Goal: Information Seeking & Learning: Learn about a topic

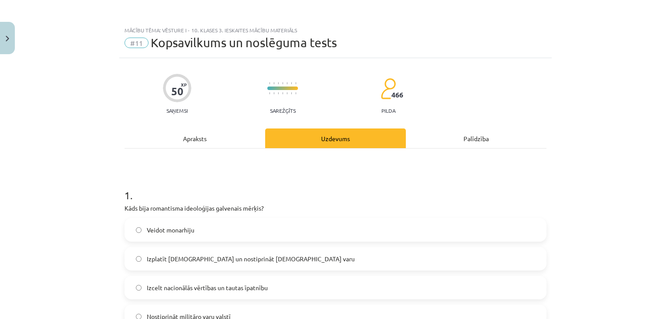
scroll to position [4209, 0]
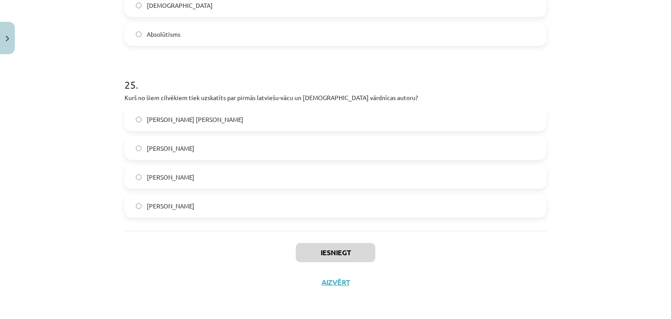
click at [653, 150] on div "Mācību tēma: Vēsture i - 10. klases 3. ieskaites mācību materiāls #11 Kopsavilk…" at bounding box center [335, 159] width 671 height 319
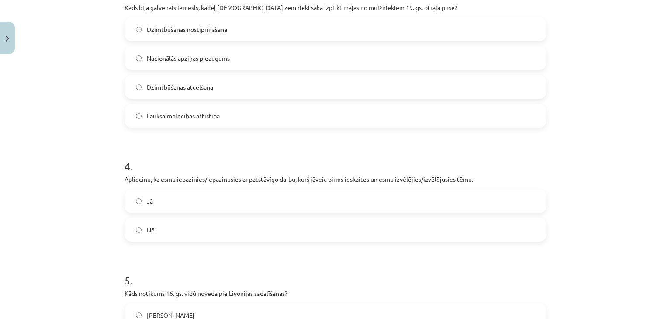
scroll to position [561, 0]
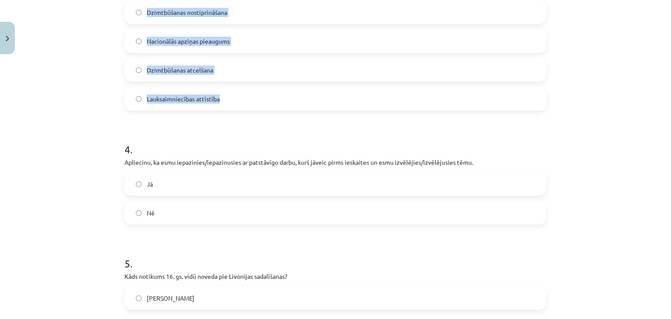
drag, startPoint x: 118, startPoint y: 70, endPoint x: 309, endPoint y: 100, distance: 193.1
copy form "Kāds bija romantisma ideoloģijas galvenais mērķis? Veidot monarhiju Izplatīt kr…"
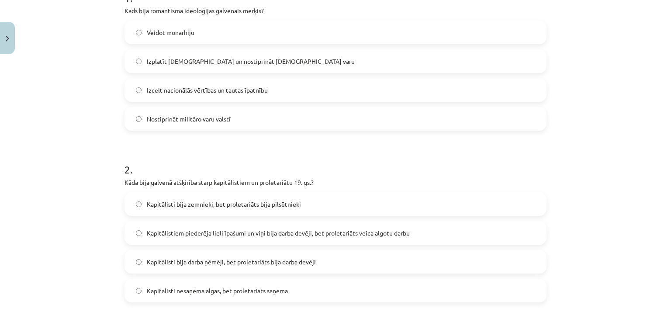
scroll to position [192, 0]
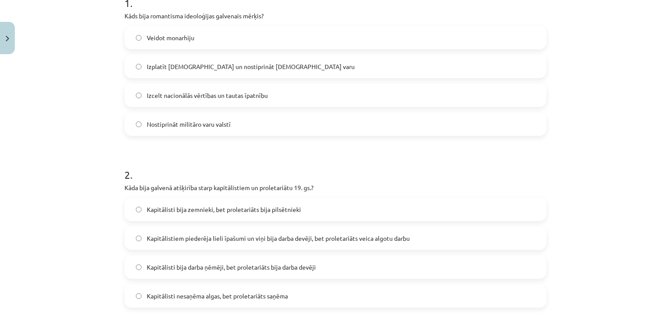
click at [223, 96] on span "Izcelt nacionālās vērtības un tautas īpatnību" at bounding box center [207, 95] width 121 height 9
click at [174, 243] on label "Kapitālistiem piederēja lieli īpašumi un viņi bija darba devēji, bet proletariā…" at bounding box center [335, 238] width 420 height 22
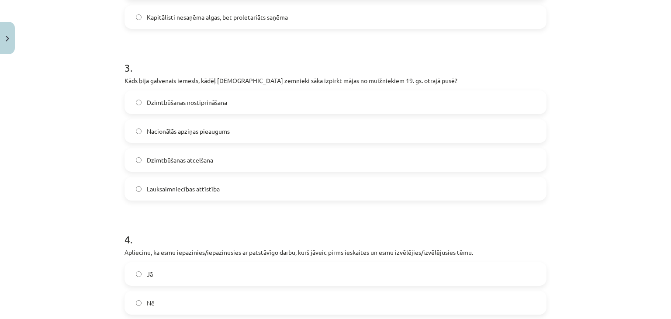
click at [256, 163] on label "Dzimtbūšanas atcelšana" at bounding box center [335, 160] width 420 height 22
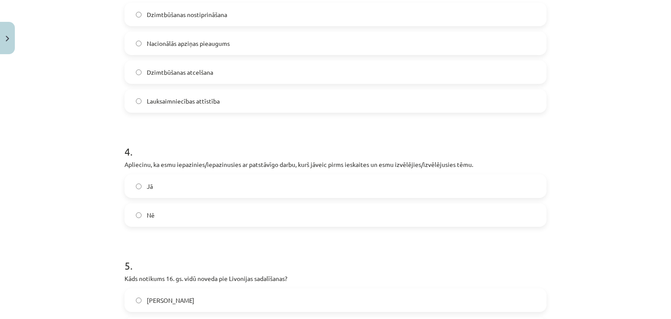
scroll to position [569, 0]
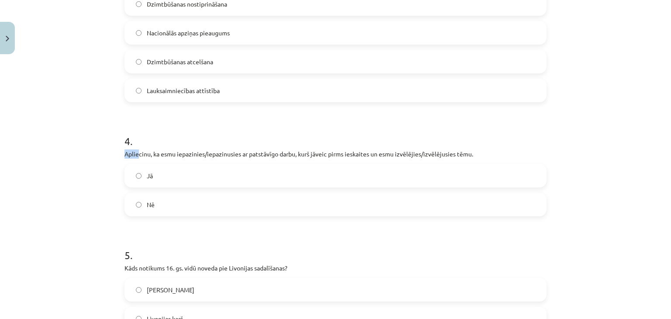
drag, startPoint x: 117, startPoint y: 149, endPoint x: 135, endPoint y: 149, distance: 17.5
click at [167, 136] on h1 "4 ." at bounding box center [335, 133] width 422 height 27
click at [156, 183] on label "Jā" at bounding box center [335, 176] width 420 height 22
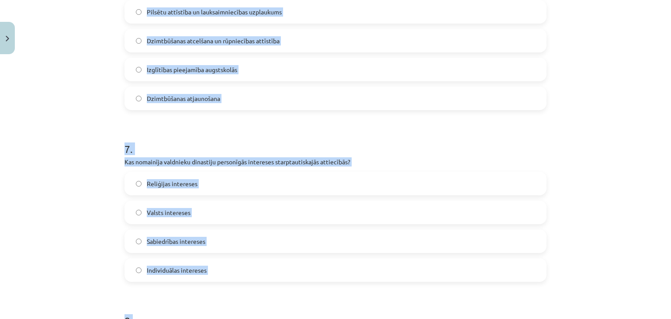
scroll to position [1048, 0]
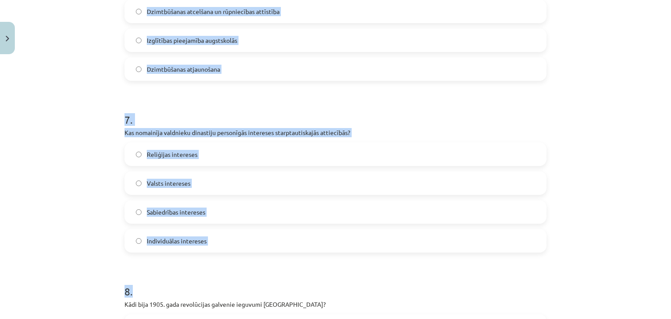
drag, startPoint x: 113, startPoint y: 42, endPoint x: 226, endPoint y: 255, distance: 241.2
click at [226, 255] on div "Mācību tēma: Vēsture i - 10. klases 3. ieskaites mācību materiāls #11 Kopsavilk…" at bounding box center [335, 159] width 671 height 319
copy form "Kāds notikums 16. gs. vidū noveda pie Livonijas sadalīšanas? Napoleona kari  Li…"
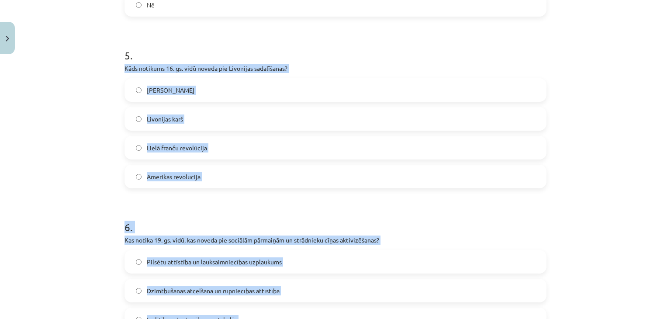
click at [645, 129] on div "Mācību tēma: Vēsture i - 10. klases 3. ieskaites mācību materiāls #11 Kopsavilk…" at bounding box center [335, 159] width 671 height 319
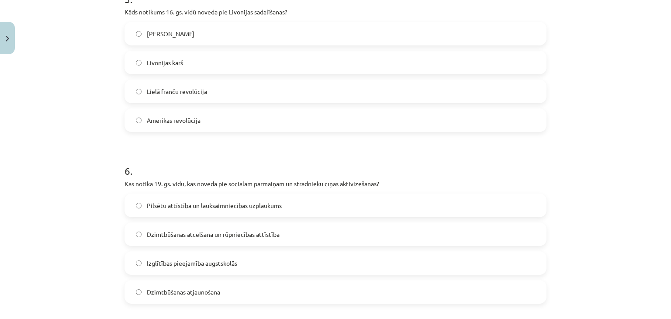
scroll to position [835, 0]
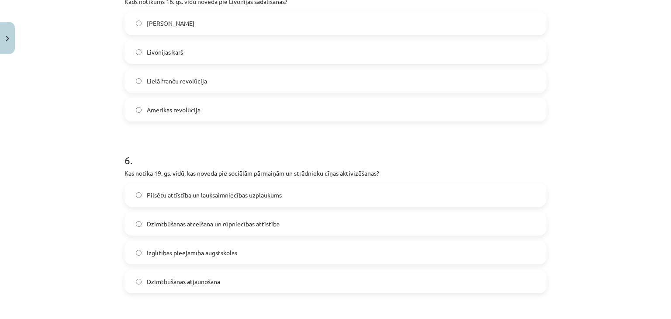
click at [173, 58] on label "Livonijas karš" at bounding box center [335, 52] width 420 height 22
click at [187, 229] on label "Dzimtbūšanas atcelšana un rūpniecības attīstība" at bounding box center [335, 224] width 420 height 22
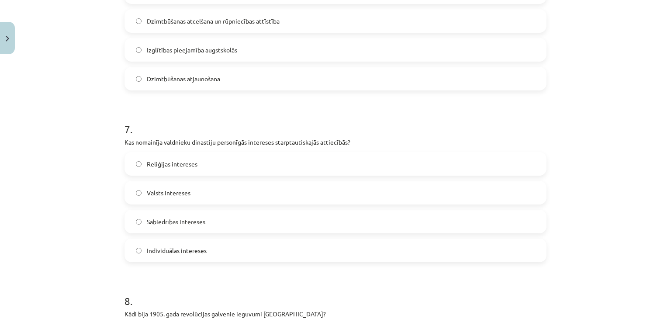
scroll to position [1075, 0]
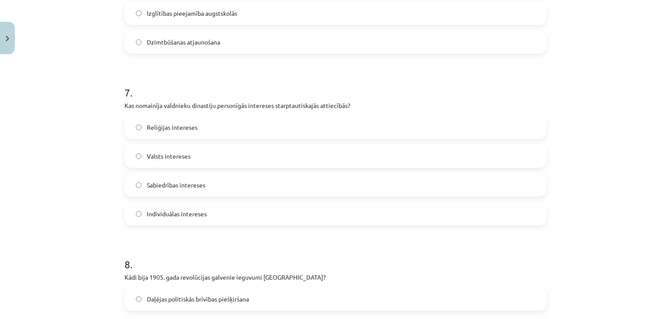
click at [207, 152] on label "Valsts intereses" at bounding box center [335, 156] width 420 height 22
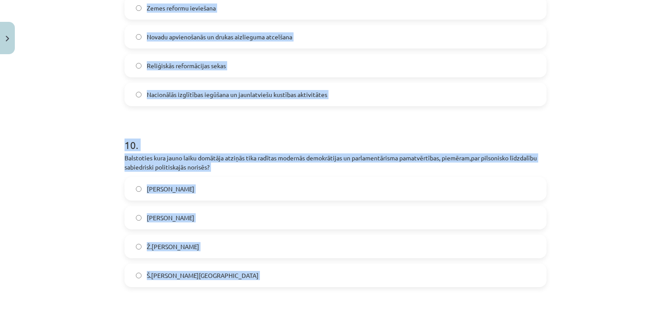
scroll to position [1561, 0]
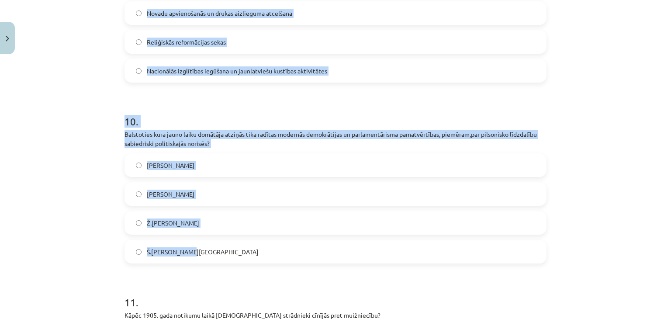
drag, startPoint x: 120, startPoint y: 149, endPoint x: 235, endPoint y: 258, distance: 158.7
copy form "Kādi bija 1905. gada revolūcijas galvenie ieguvumi Latvijā? Daļējas politiskās …"
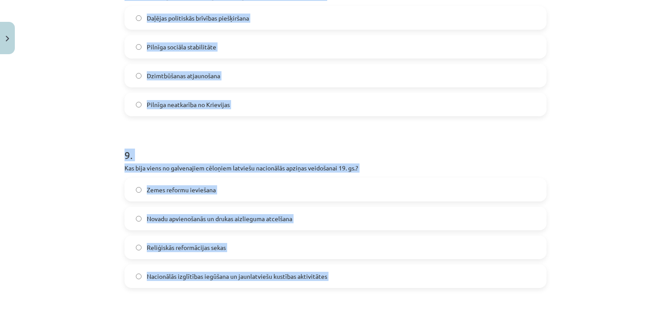
scroll to position [1224, 0]
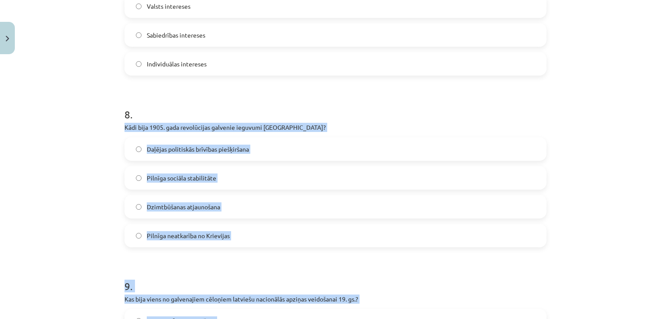
click at [175, 156] on label "Daļējas politiskās brīvības piešķiršana" at bounding box center [335, 149] width 420 height 22
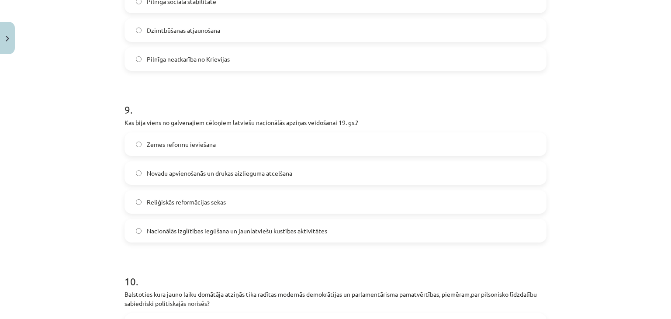
scroll to position [1416, 0]
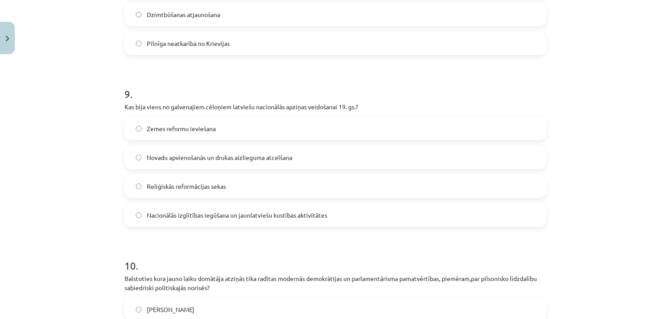
click at [192, 213] on span "Nacionālās izglītības iegūšana un jaunlatviešu kustības aktivitātes" at bounding box center [237, 214] width 180 height 9
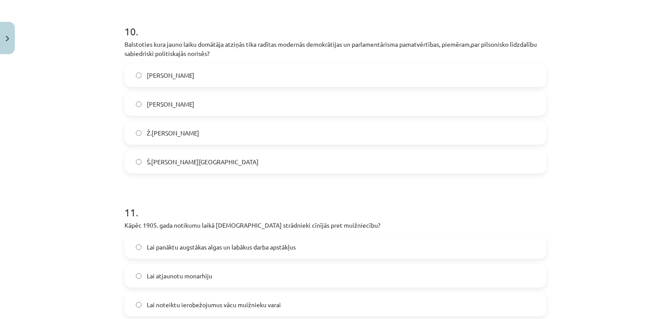
scroll to position [1656, 0]
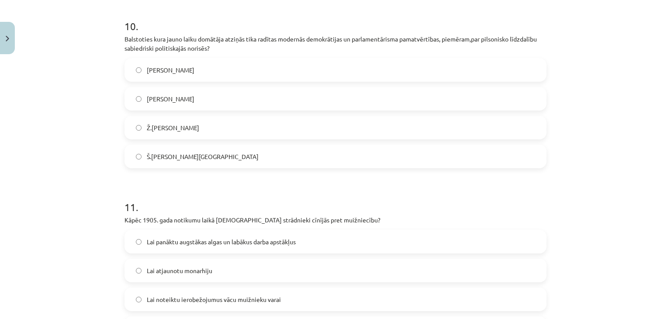
click at [265, 129] on label "Ž.Ž. Ruso" at bounding box center [335, 128] width 420 height 22
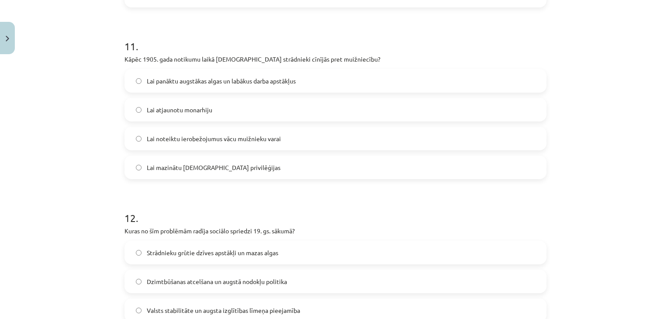
scroll to position [1853, 0]
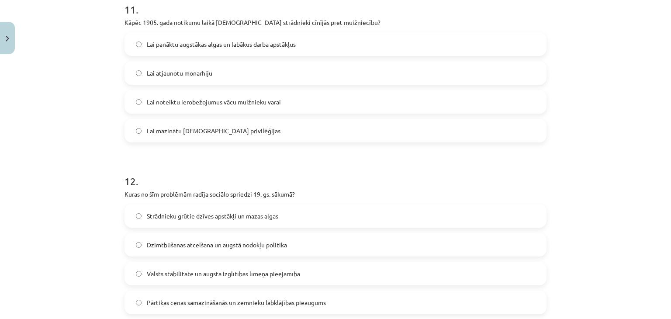
drag, startPoint x: 119, startPoint y: 21, endPoint x: 341, endPoint y: 287, distance: 347.2
copy form "Kāpēc 1905. gada notikumu laikā latviešu strādnieki cīnījās pret muižniecību? L…"
click at [201, 103] on span "Lai noteiktu ierobežojumus vācu muižnieku varai" at bounding box center [214, 101] width 134 height 9
click at [190, 213] on span "Strādnieku grūtie dzīves apstākļi un mazas algas" at bounding box center [212, 215] width 131 height 9
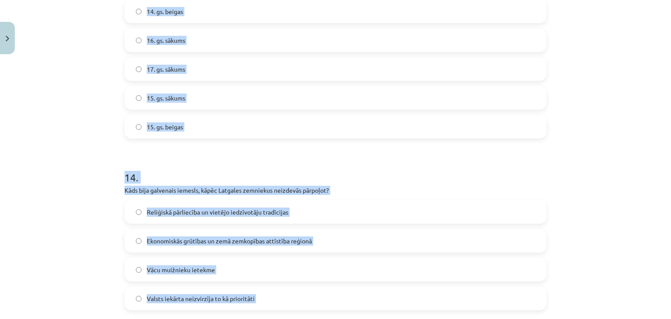
scroll to position [2241, 0]
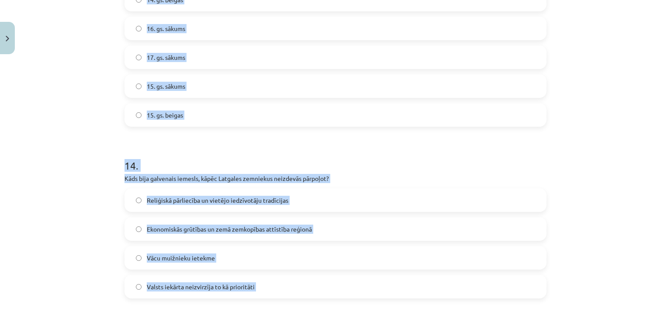
drag, startPoint x: 117, startPoint y: 7, endPoint x: 263, endPoint y: 277, distance: 306.7
click at [263, 277] on div "50 XP Saņemsi Sarežģīts 466 pilda Apraksts Uzdevums Palīdzība 1 . Kāds bija rom…" at bounding box center [335, 41] width 432 height 4448
copy form "Kad sākās Jaunie laiki, saskaņā ar tekstu? 14. gs. beigas 16. gs. sākums 17. gs…"
click at [183, 29] on label "16. gs. sākums" at bounding box center [335, 28] width 420 height 22
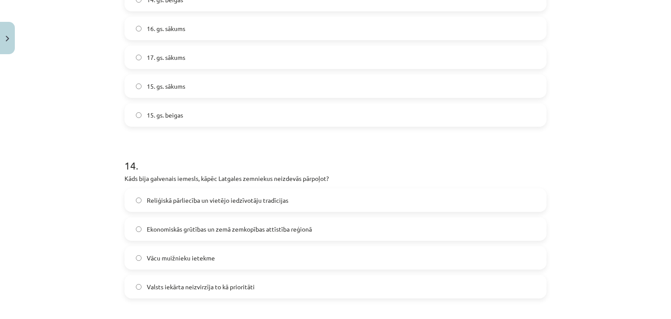
click at [170, 118] on span "15. gs. beigas" at bounding box center [165, 114] width 36 height 9
click at [187, 202] on span "Reliģiskā pārliecība un vietējo iedzīvotāju tradīcijas" at bounding box center [217, 200] width 141 height 9
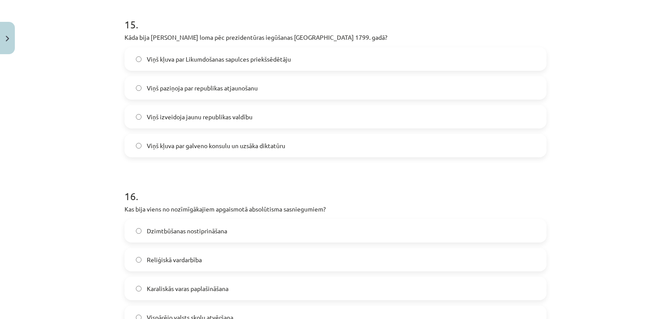
scroll to position [2574, 0]
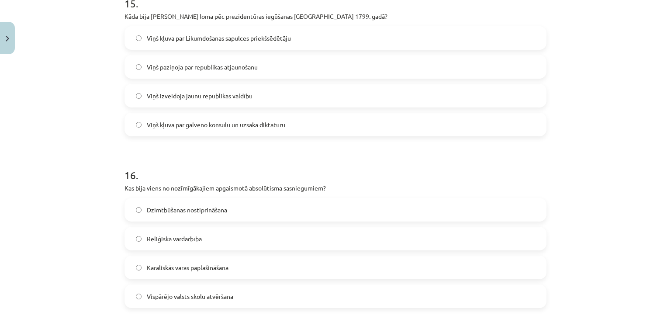
drag, startPoint x: 119, startPoint y: 14, endPoint x: 253, endPoint y: 302, distance: 317.8
copy form "Kāda bija Napoleona Bonaparta loma pēc prezidentūras iegūšanas Francijā 1799. g…"
click at [203, 123] on span "Viņš kļuva par galveno konsulu un uzsāka diktatūru" at bounding box center [216, 124] width 138 height 9
click at [186, 301] on label "Vispārējo valsts skolu atvēršana" at bounding box center [335, 296] width 420 height 22
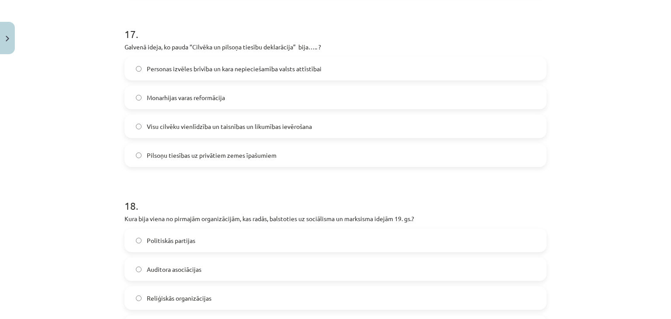
scroll to position [2908, 0]
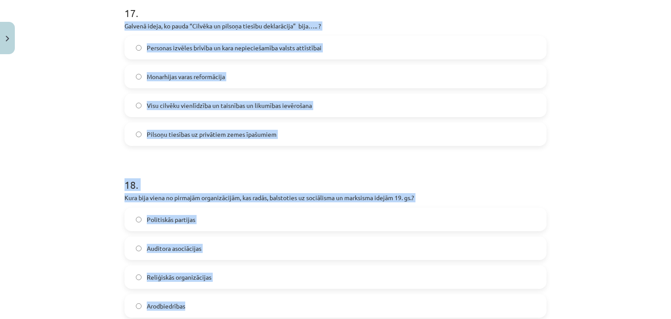
drag, startPoint x: 119, startPoint y: 24, endPoint x: 201, endPoint y: 304, distance: 292.2
copy form "Galvenā ideja, ko pauda “Cilvēka un pilsoņa tiesību deklarācija” bija….. ? Pers…"
click at [181, 108] on span "Visu cilvēku vienlīdzība un taisnības un likumības ievērošana" at bounding box center [229, 105] width 165 height 9
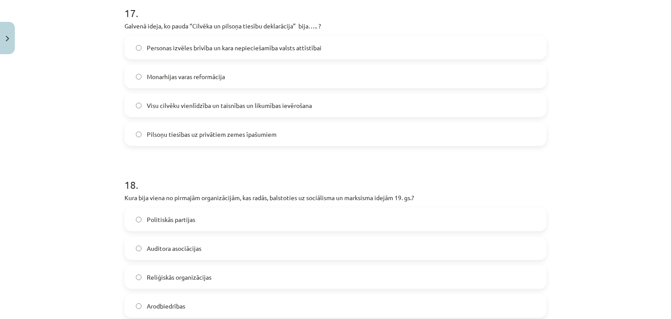
click at [210, 307] on label "Arodbiedrības" at bounding box center [335, 306] width 420 height 22
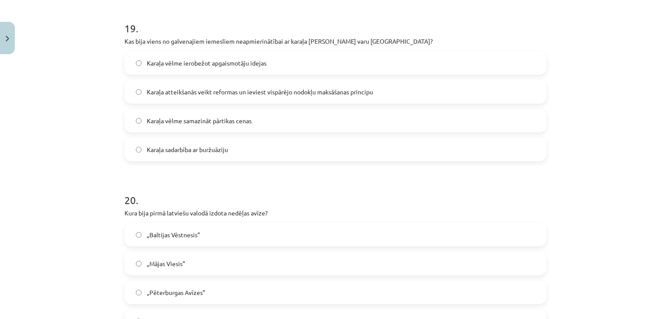
scroll to position [3241, 0]
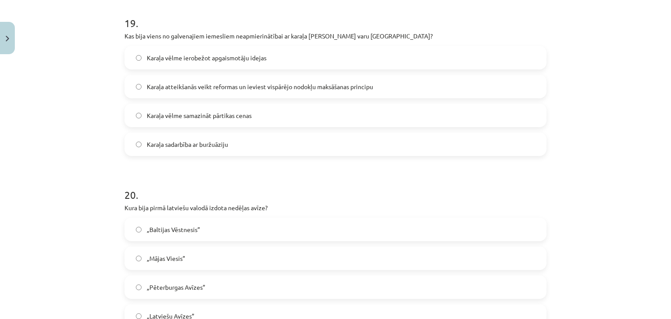
drag, startPoint x: 120, startPoint y: 35, endPoint x: 249, endPoint y: 317, distance: 310.9
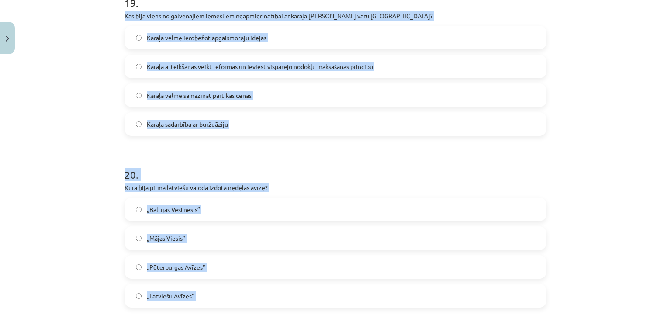
copy form "Kas bija viens no galvenajiem iemesliem neapmierinātībai ar karaļa Luija XVI va…"
click at [197, 294] on label "„Latviešu Avīzes”" at bounding box center [335, 296] width 420 height 22
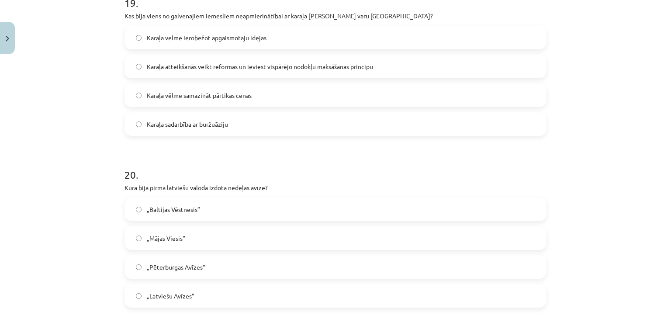
click at [203, 67] on span "Karaļa atteikšanās veikt reformas un ieviest vispārējo nodokļu maksāšanas princ…" at bounding box center [260, 66] width 226 height 9
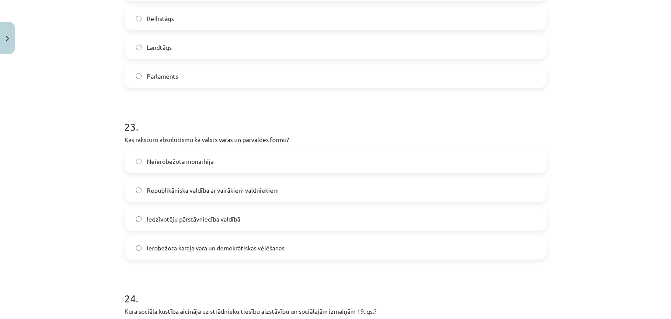
scroll to position [3834, 0]
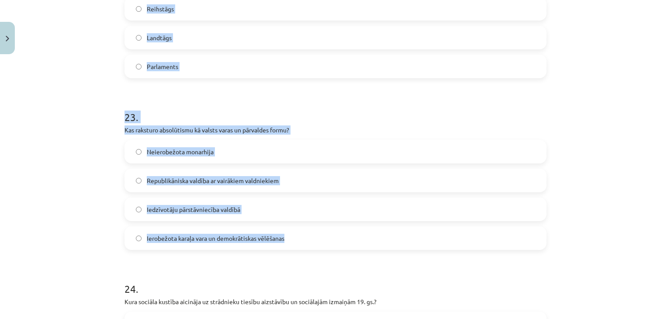
drag, startPoint x: 117, startPoint y: 58, endPoint x: 307, endPoint y: 233, distance: 257.4
copy form "Kādas tiesības apgaismības laika domātāji formulēja visiem cilvēkiem? Tiesības …"
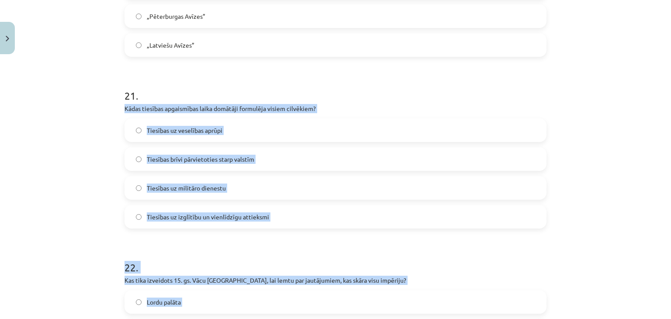
scroll to position [3601, 0]
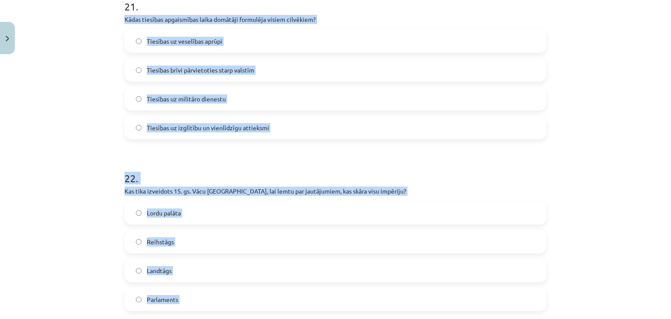
click at [642, 245] on div "Mācību tēma: Vēsture i - 10. klases 3. ieskaites mācību materiāls #11 Kopsavilk…" at bounding box center [335, 159] width 671 height 319
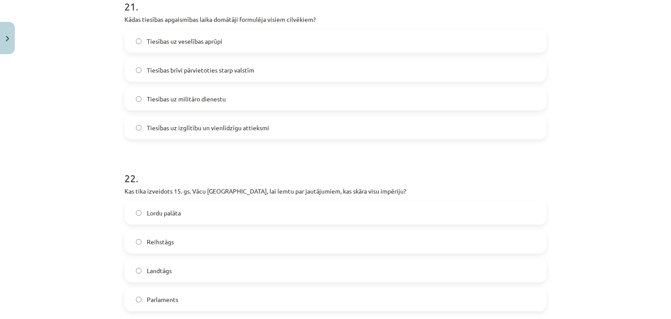
click at [185, 72] on span "Tiesības brīvi pārvietoties starp valstīm" at bounding box center [200, 69] width 107 height 9
click at [188, 123] on span "Tiesības uz izglītību un vienlīdzīgu attieksmi" at bounding box center [208, 127] width 122 height 9
click at [169, 238] on span "Reihstāgs" at bounding box center [160, 241] width 27 height 9
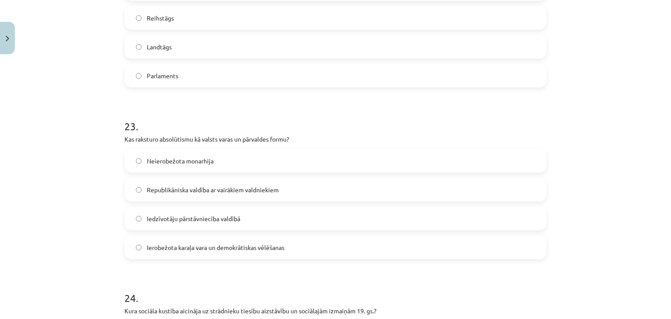
scroll to position [3877, 0]
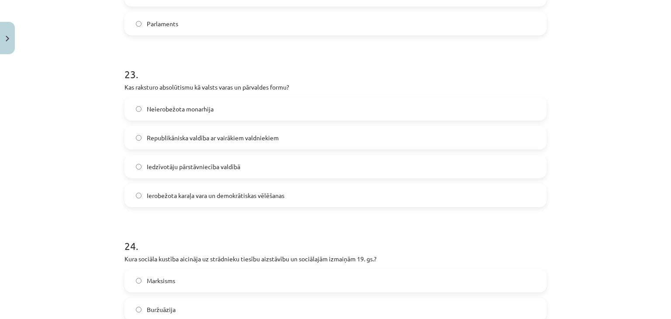
click at [271, 174] on label "Iedzīvotāju pārstāvniecība valdībā" at bounding box center [335, 166] width 420 height 22
click at [188, 110] on span "Neierobežota monarhija" at bounding box center [180, 108] width 67 height 9
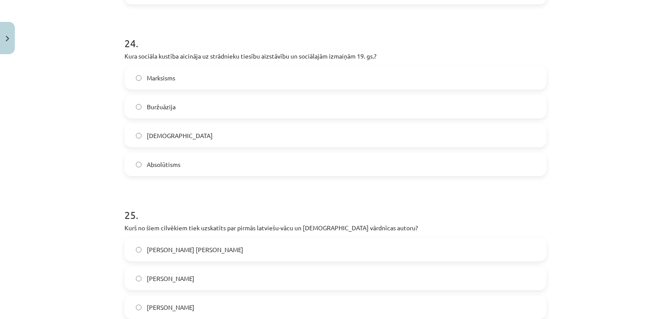
scroll to position [4095, 0]
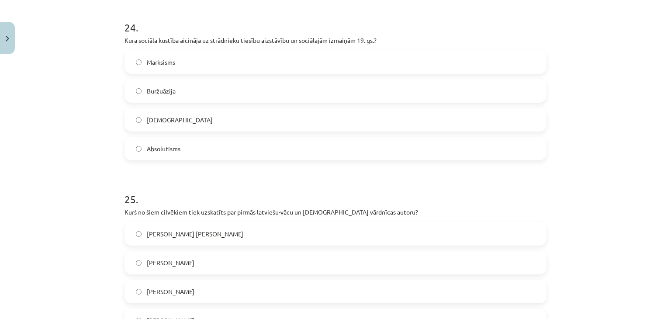
drag, startPoint x: 114, startPoint y: 37, endPoint x: 226, endPoint y: 151, distance: 159.6
click at [226, 151] on div "Mācību tēma: Vēsture i - 10. klases 3. ieskaites mācību materiāls #11 Kopsavilk…" at bounding box center [335, 159] width 671 height 319
copy div "Kura sociāla kustība aicināja uz strādnieku tiesību aizstāvību un sociālajām iz…"
click at [180, 62] on label "Marksisms" at bounding box center [335, 62] width 420 height 22
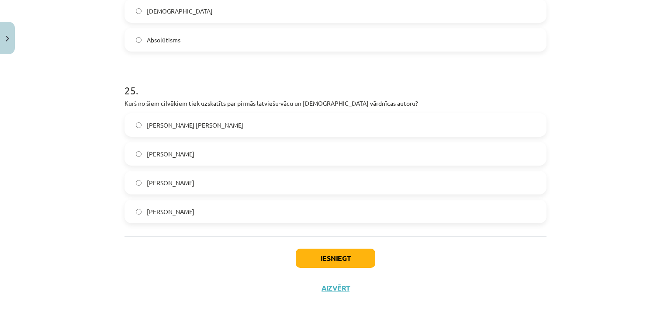
drag, startPoint x: 113, startPoint y: 100, endPoint x: 224, endPoint y: 207, distance: 154.1
click at [224, 207] on div "Mācību tēma: Vēsture i - 10. klases 3. ieskaites mācību materiāls #11 Kopsavilk…" at bounding box center [335, 159] width 671 height 319
click at [214, 126] on span "Gothards Frīdrihs Stenders" at bounding box center [195, 125] width 96 height 9
click at [332, 261] on button "Iesniegt" at bounding box center [335, 257] width 79 height 19
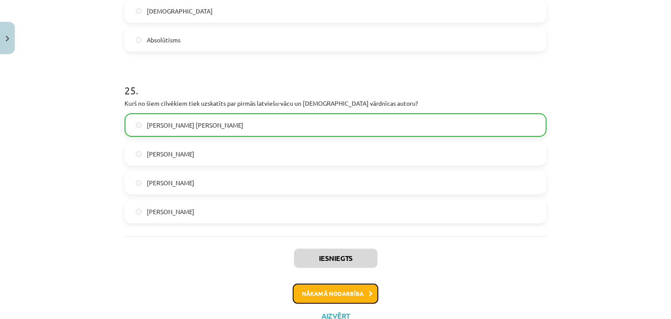
click at [338, 283] on button "Nākamā nodarbība" at bounding box center [336, 293] width 86 height 20
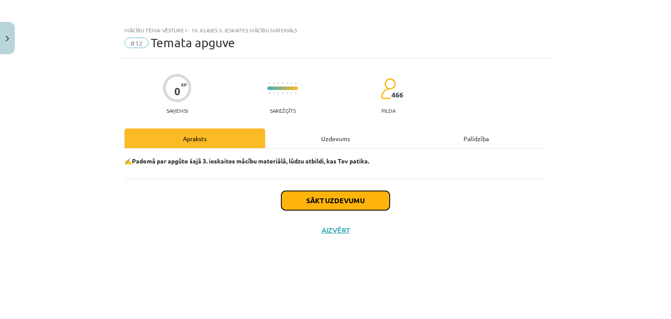
click at [336, 207] on button "Sākt uzdevumu" at bounding box center [335, 200] width 108 height 19
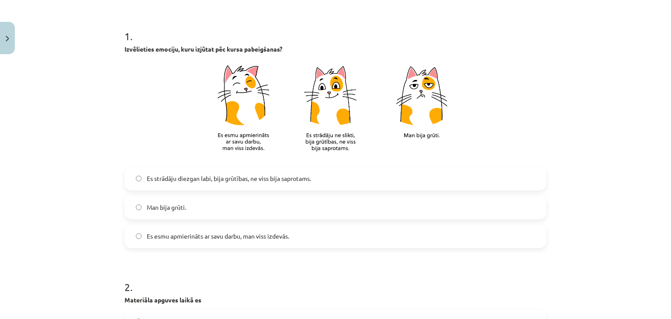
scroll to position [221, 0]
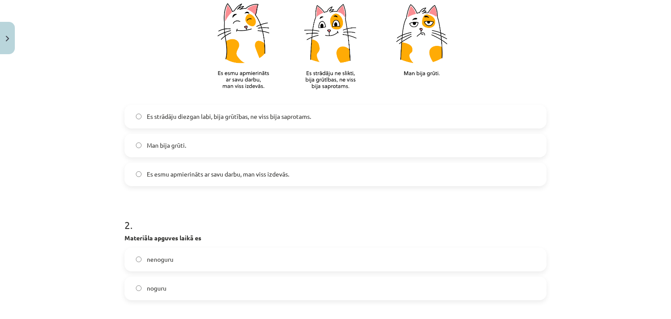
click at [336, 116] on label "Es strādāju diezgan labi, bija grūtības, ne viss bija saprotams." at bounding box center [335, 117] width 420 height 22
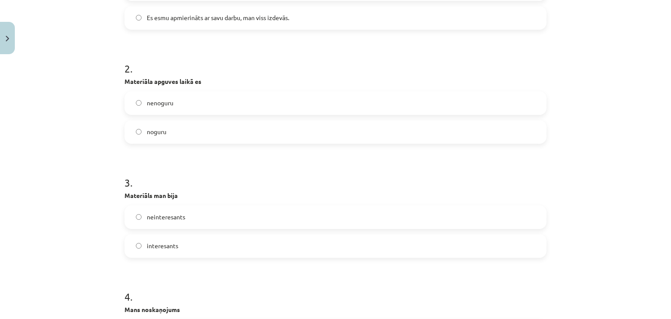
scroll to position [411, 0]
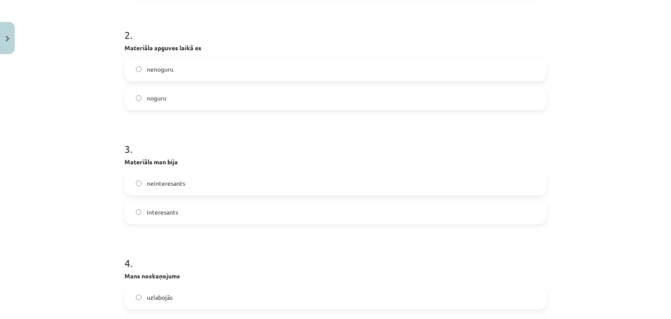
click at [333, 100] on label "noguru" at bounding box center [335, 98] width 420 height 22
click at [339, 76] on label "nenoguru" at bounding box center [335, 70] width 420 height 22
click at [260, 215] on label "interesants" at bounding box center [335, 212] width 420 height 22
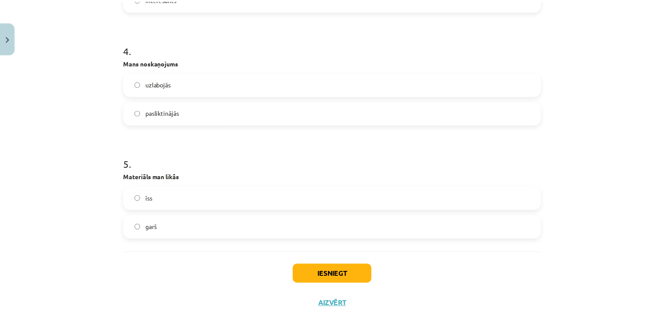
scroll to position [645, 0]
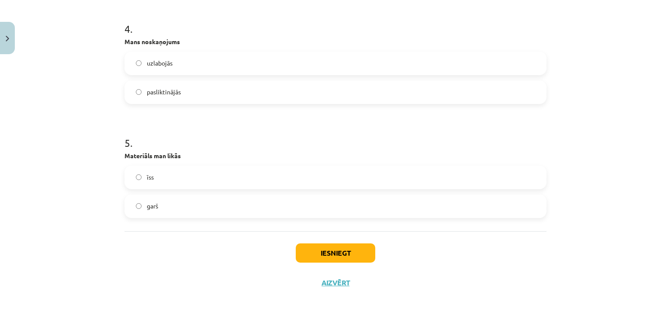
click at [247, 62] on label "uzlabojās" at bounding box center [335, 63] width 420 height 22
click at [197, 207] on label "garš" at bounding box center [335, 206] width 420 height 22
click at [265, 173] on label "īss" at bounding box center [335, 177] width 420 height 22
click at [314, 249] on button "Iesniegt" at bounding box center [335, 252] width 79 height 19
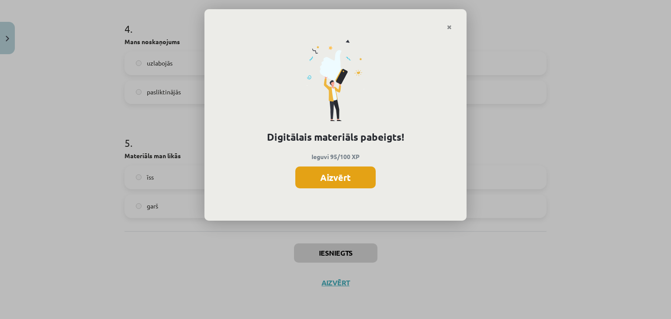
click at [350, 180] on button "Aizvērt" at bounding box center [335, 177] width 80 height 22
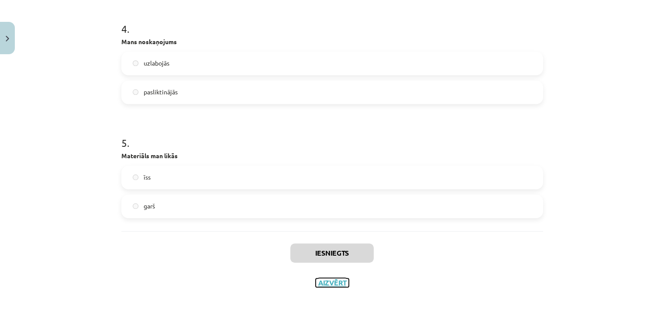
click at [337, 283] on button "Aizvērt" at bounding box center [332, 282] width 33 height 9
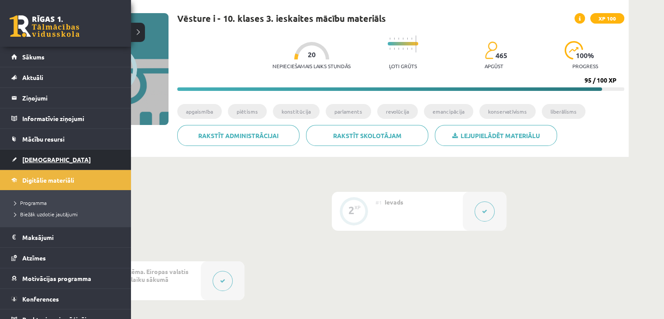
click at [37, 160] on span "[DEMOGRAPHIC_DATA]" at bounding box center [56, 159] width 69 height 8
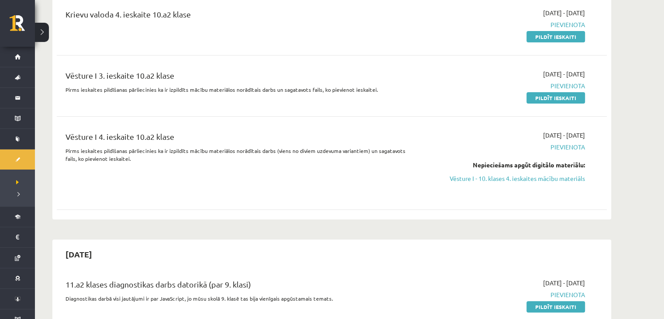
scroll to position [236, 0]
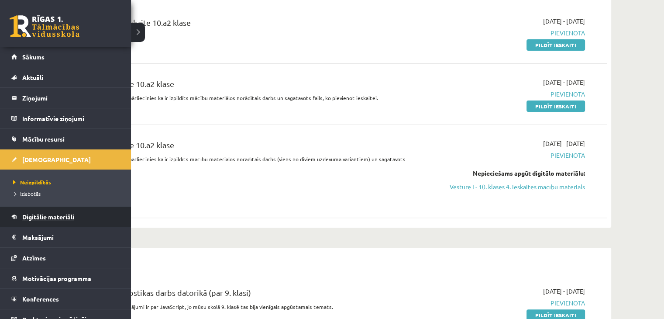
click at [38, 214] on span "Digitālie materiāli" at bounding box center [48, 217] width 52 height 8
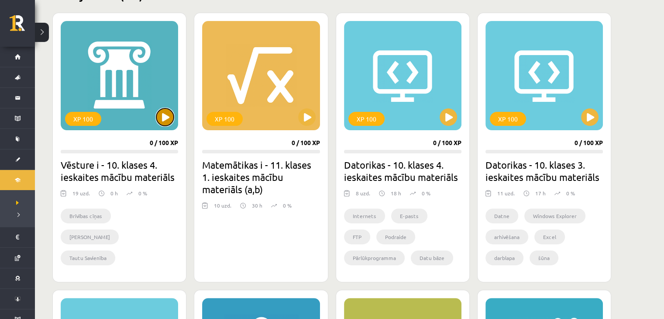
click at [160, 116] on button at bounding box center [164, 116] width 17 height 17
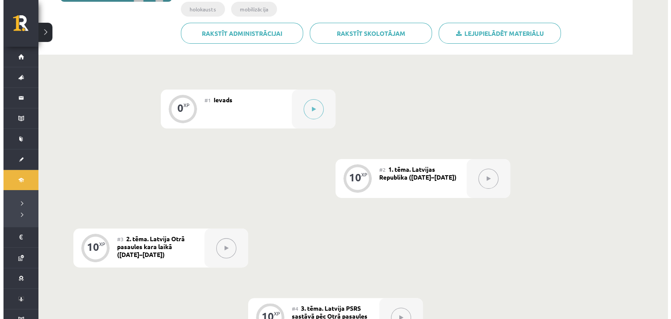
scroll to position [175, 0]
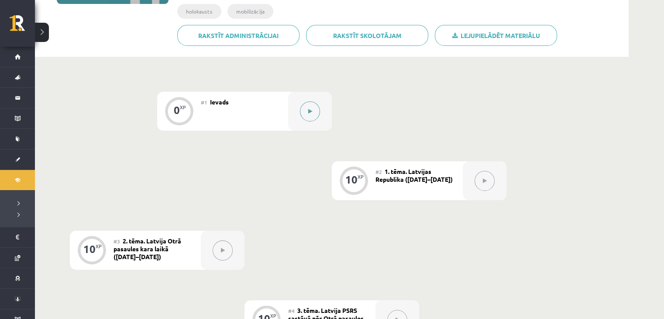
click at [312, 112] on button at bounding box center [310, 111] width 20 height 20
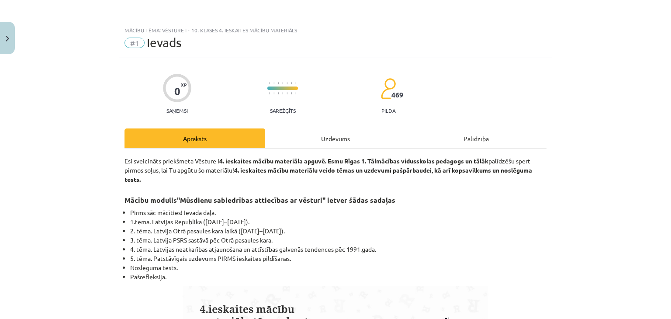
click at [323, 134] on div "Uzdevums" at bounding box center [335, 138] width 141 height 20
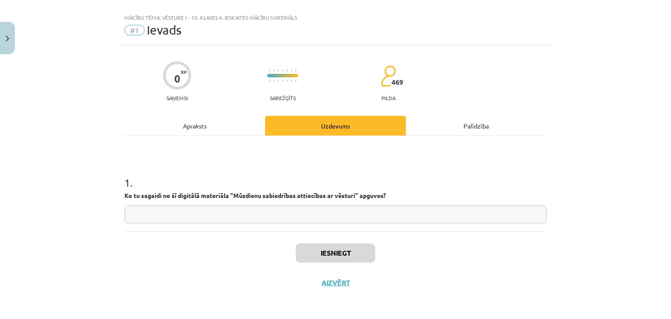
click at [364, 207] on input "text" at bounding box center [335, 214] width 422 height 18
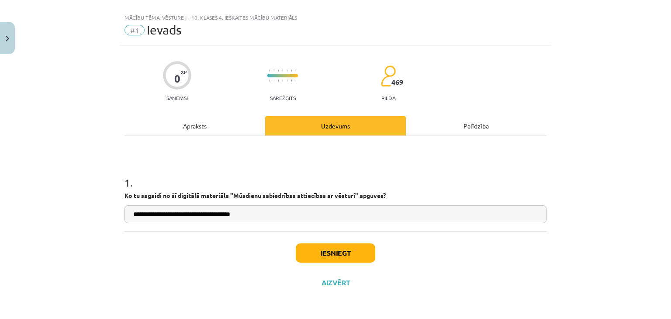
type input "**********"
click at [358, 253] on button "Iesniegt" at bounding box center [335, 252] width 79 height 19
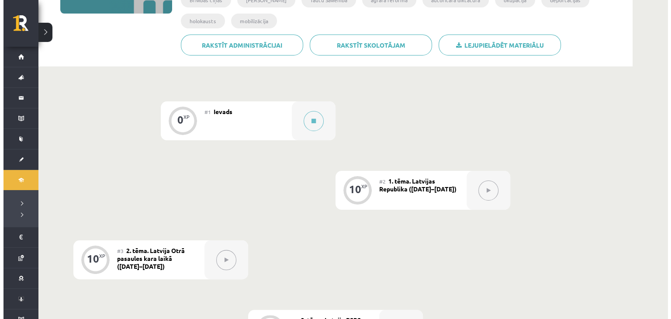
scroll to position [191, 0]
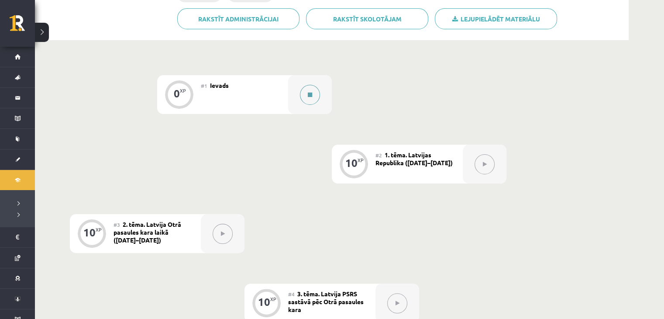
click at [314, 98] on button at bounding box center [310, 95] width 20 height 20
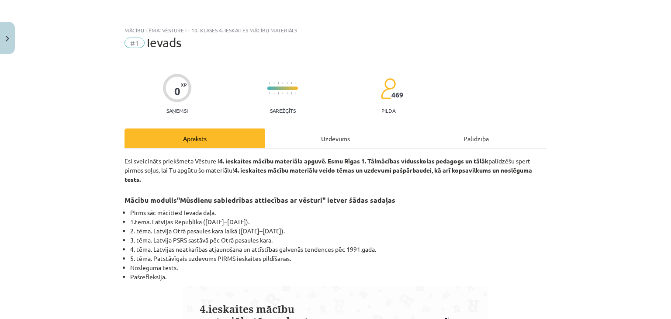
click at [346, 134] on div "Uzdevums" at bounding box center [335, 138] width 141 height 20
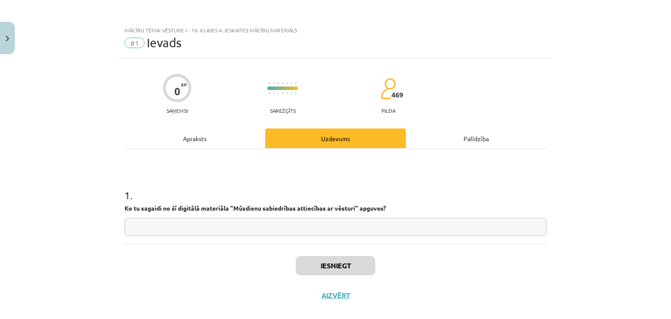
scroll to position [13, 0]
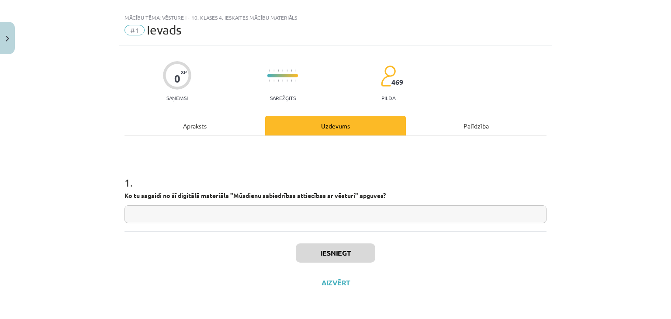
click at [358, 215] on input "text" at bounding box center [335, 214] width 422 height 18
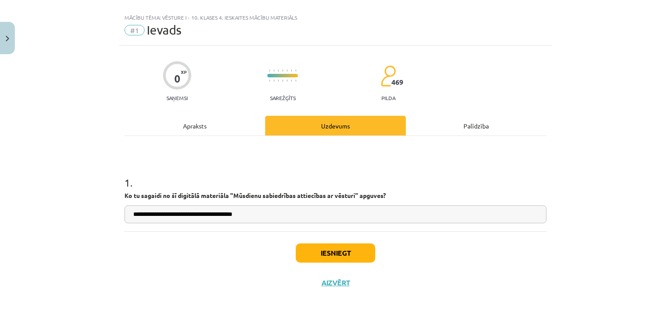
type input "**********"
click at [345, 253] on button "Iesniegt" at bounding box center [335, 252] width 79 height 19
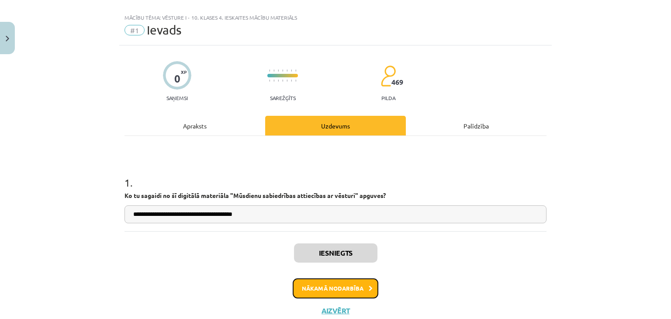
click at [357, 287] on button "Nākamā nodarbība" at bounding box center [336, 288] width 86 height 20
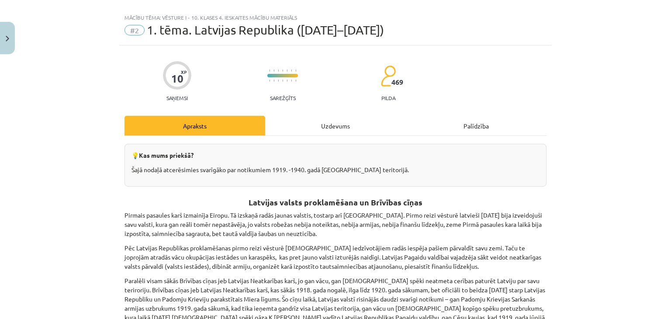
scroll to position [22, 0]
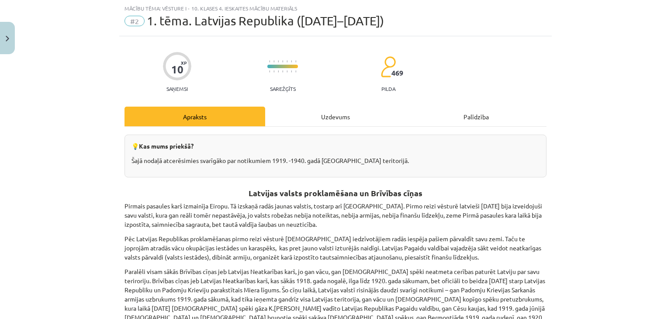
click at [337, 117] on div "Uzdevums" at bounding box center [335, 117] width 141 height 20
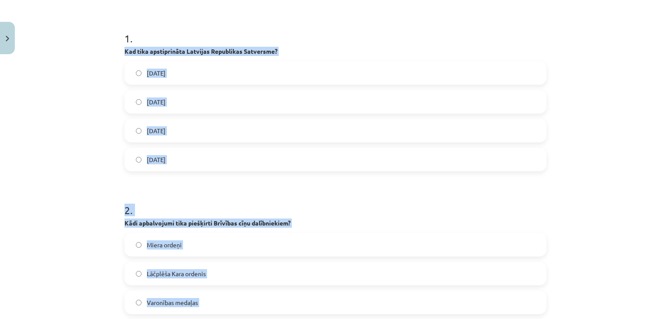
scroll to position [178, 0]
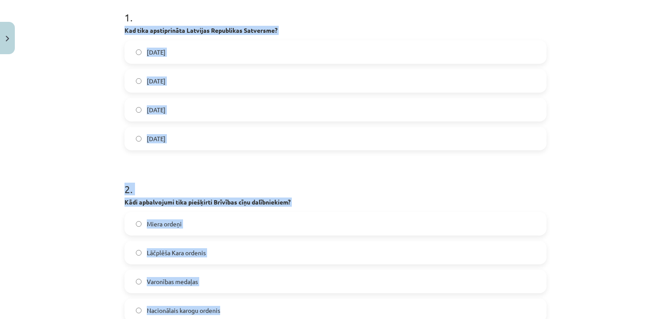
drag, startPoint x: 117, startPoint y: 183, endPoint x: 225, endPoint y: 301, distance: 160.1
click at [225, 301] on div "10 XP Saņemsi Sarežģīts 469 pilda Apraksts Uzdevums Palīdzība 1 . Kad tika apst…" at bounding box center [335, 140] width 432 height 521
click at [173, 131] on label "1918. gada 18. novembrī" at bounding box center [335, 139] width 420 height 22
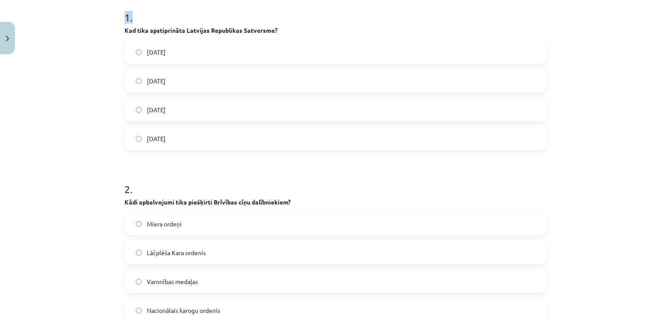
scroll to position [282, 0]
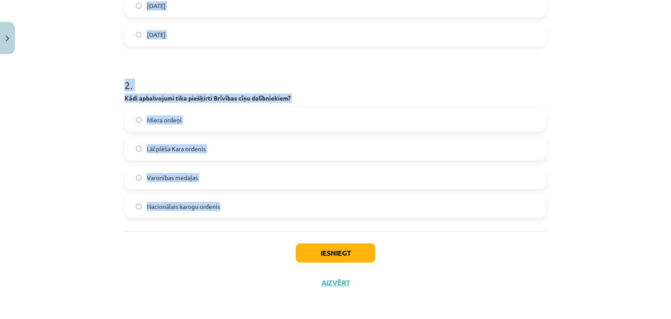
drag, startPoint x: 107, startPoint y: 25, endPoint x: 236, endPoint y: 230, distance: 241.7
click at [236, 230] on div "Mācību tēma: Vēsture i - 10. klases 4. ieskaites mācību materiāls #2 1. tēma. L…" at bounding box center [335, 159] width 671 height 319
copy form "Kad tika apstiprināta Latvijas Republikas Satversme? 1925. gada 17. aprīlī 1922…"
click at [198, 148] on span "Lāčplēša Kara ordenis" at bounding box center [176, 148] width 59 height 9
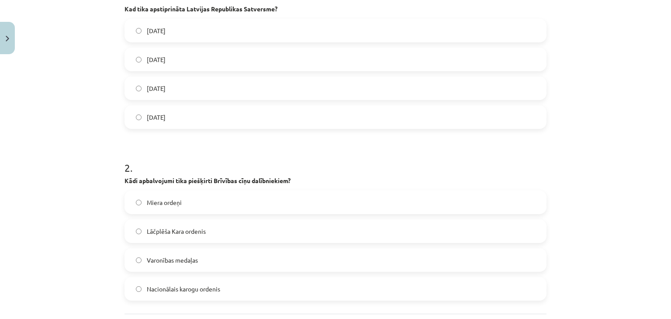
scroll to position [198, 0]
click at [311, 65] on label "1922. gada 15. februārī" at bounding box center [335, 61] width 420 height 22
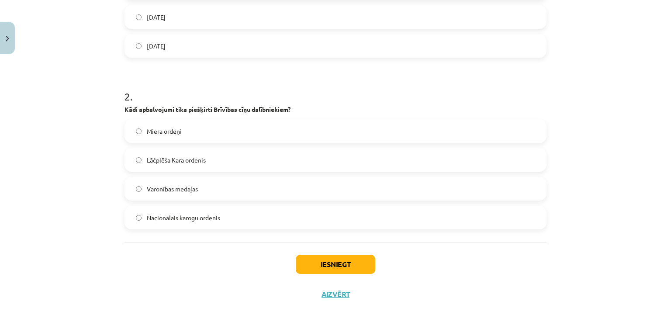
scroll to position [282, 0]
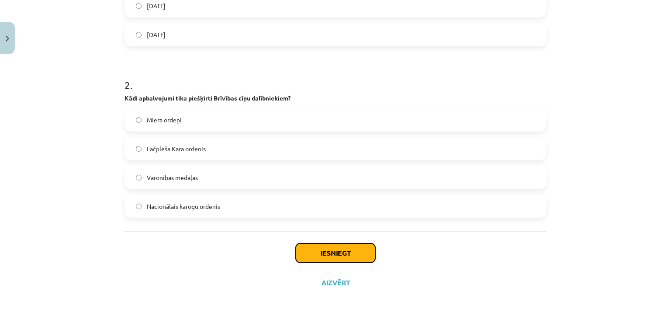
click at [360, 248] on button "Iesniegt" at bounding box center [335, 252] width 79 height 19
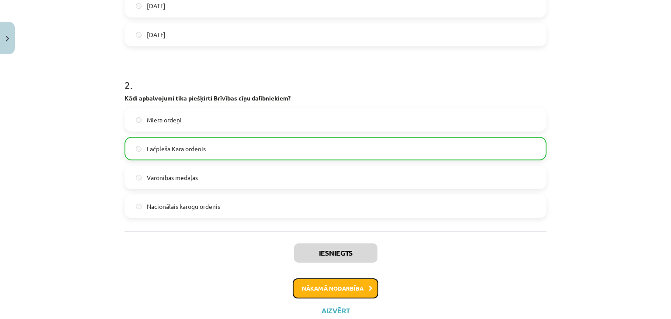
click at [300, 289] on button "Nākamā nodarbība" at bounding box center [336, 288] width 86 height 20
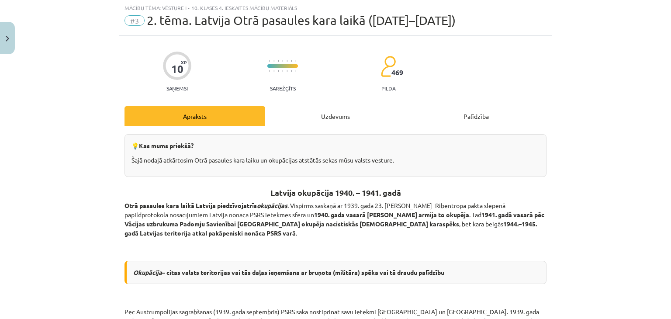
scroll to position [22, 0]
click at [307, 121] on div "Uzdevums" at bounding box center [335, 117] width 141 height 20
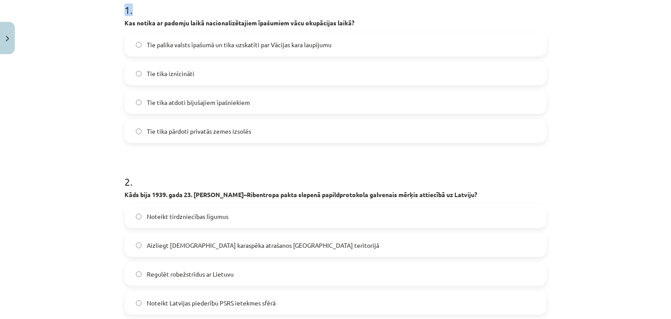
scroll to position [282, 0]
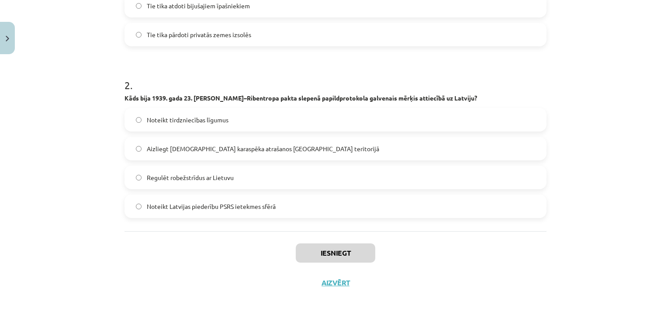
drag, startPoint x: 122, startPoint y: 186, endPoint x: 317, endPoint y: 195, distance: 194.5
click at [317, 195] on form "1 . Kas notika ar padomju laikā nacionalizētajiem īpašumiem vācu okupācijas lai…" at bounding box center [335, 55] width 422 height 326
copy form "Kas notika ar padomju laikā nacionalizētajiem īpašumiem vācu okupācijas laikā? …"
click at [224, 57] on form "1 . Kas notika ar padomju laikā nacionalizētajiem īpašumiem vācu okupācijas lai…" at bounding box center [335, 55] width 422 height 326
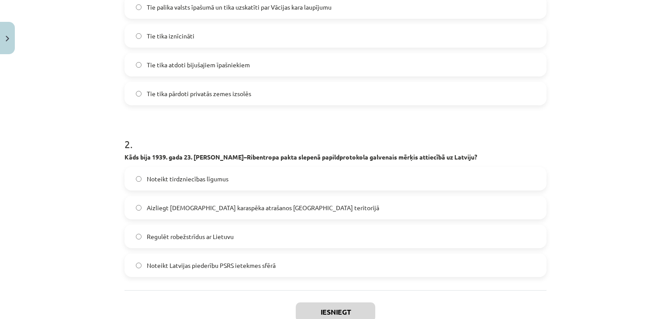
scroll to position [215, 0]
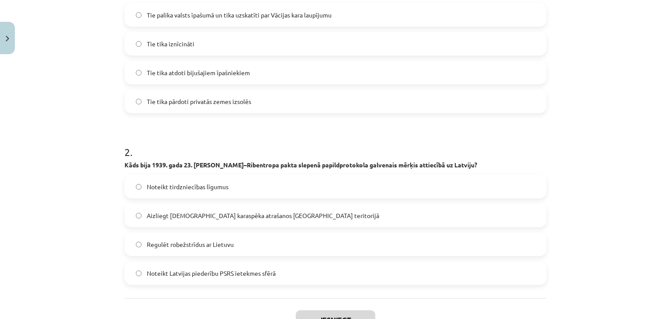
click at [237, 70] on span "Tie tika atdoti bijušajiem īpašniekiem" at bounding box center [198, 72] width 103 height 9
click at [182, 277] on label "Noteikt Latvijas piederību PSRS ietekmes sfērā" at bounding box center [335, 273] width 420 height 22
click at [312, 314] on button "Iesniegt" at bounding box center [335, 319] width 79 height 19
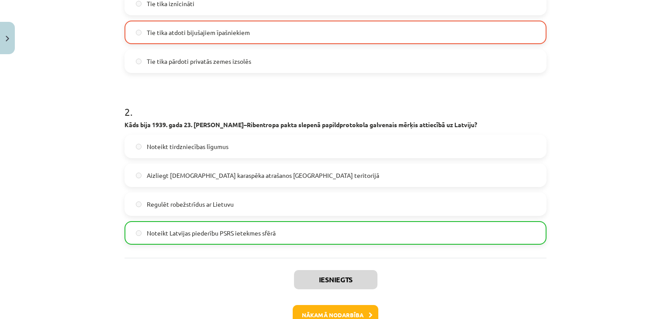
scroll to position [309, 0]
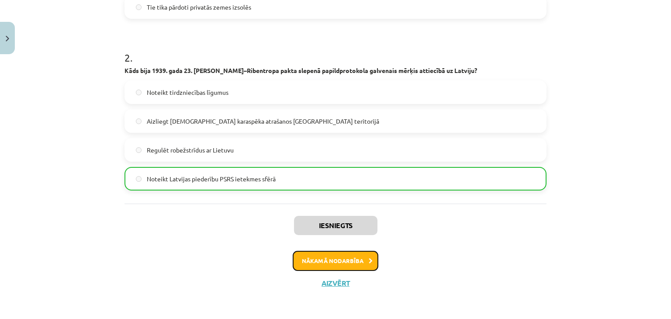
click at [318, 257] on button "Nākamā nodarbība" at bounding box center [336, 261] width 86 height 20
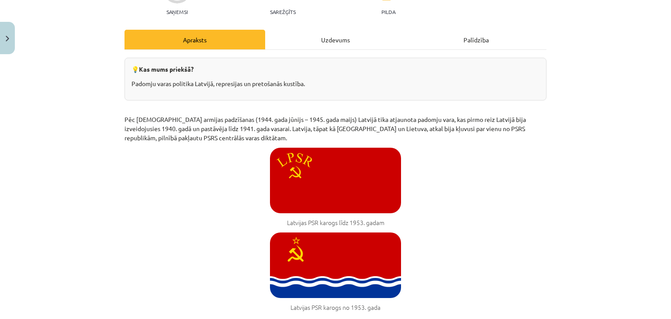
scroll to position [109, 0]
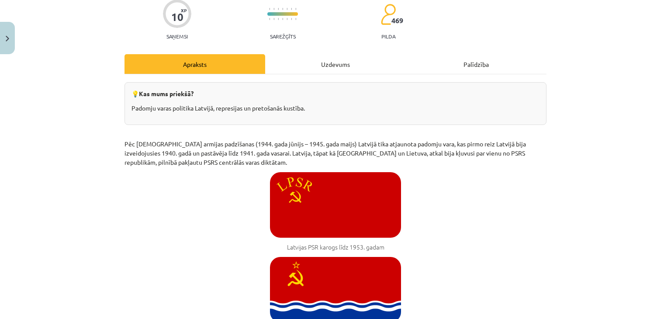
click at [313, 65] on div "Uzdevums" at bounding box center [335, 64] width 141 height 20
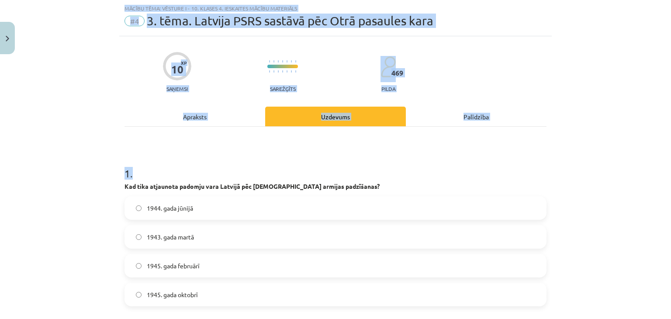
scroll to position [282, 0]
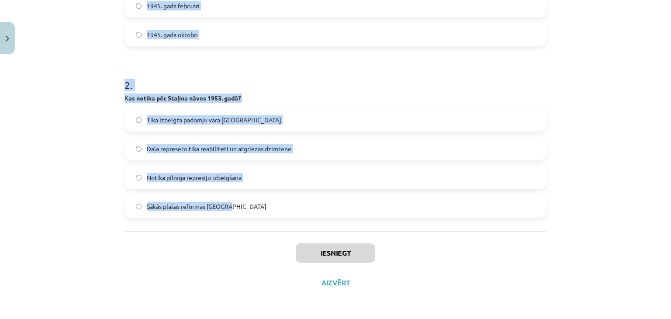
drag, startPoint x: 116, startPoint y: 186, endPoint x: 244, endPoint y: 221, distance: 132.6
click at [244, 221] on div "10 XP Saņemsi Sarežģīts 469 pilda Apraksts Uzdevums Palīdzība 1 . Kad tika atja…" at bounding box center [335, 36] width 432 height 521
copy form "Kad tika atjaunota padomju vara Latvijā pēc Vācijas armijas padzīšanas? 1944. g…"
click at [352, 67] on h1 "2 ." at bounding box center [335, 77] width 422 height 27
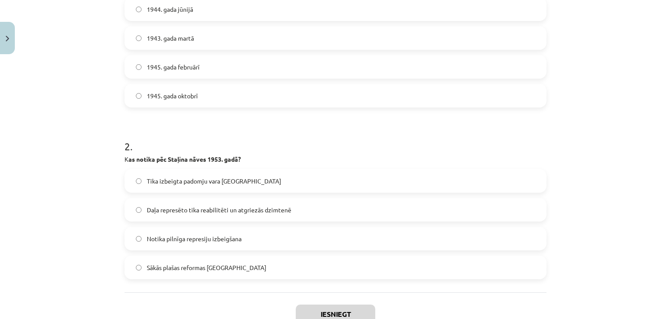
scroll to position [217, 0]
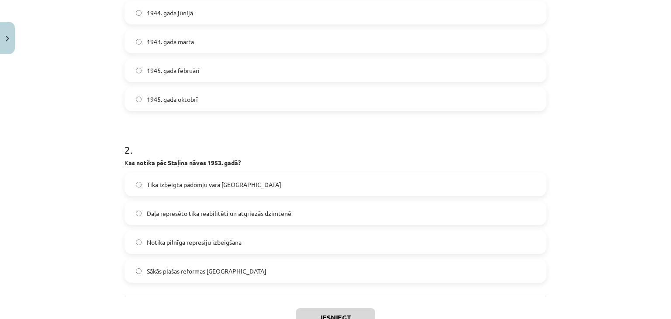
click at [295, 14] on label "1944. gada jūnijā" at bounding box center [335, 13] width 420 height 22
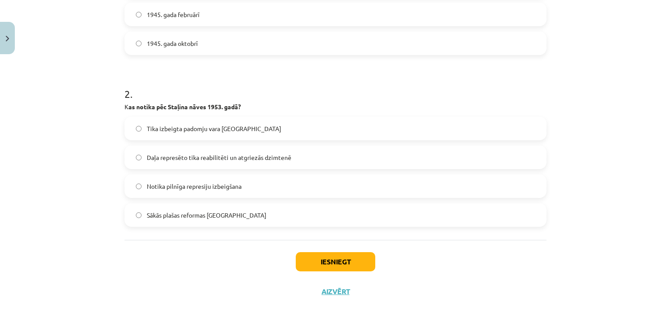
scroll to position [282, 0]
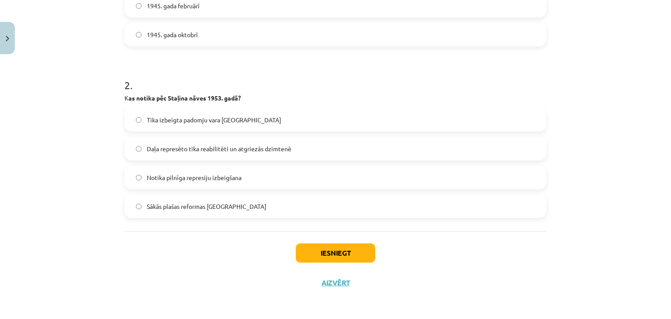
click at [154, 156] on label "Daļa represēto tika reabilitēti un atgriezās dzimtenē" at bounding box center [335, 149] width 420 height 22
click at [333, 256] on button "Iesniegt" at bounding box center [335, 252] width 79 height 19
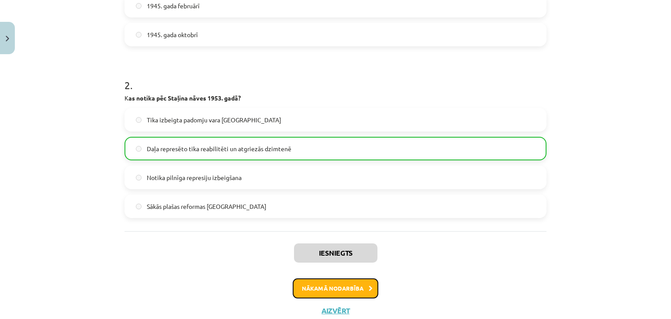
click at [344, 287] on button "Nākamā nodarbība" at bounding box center [336, 288] width 86 height 20
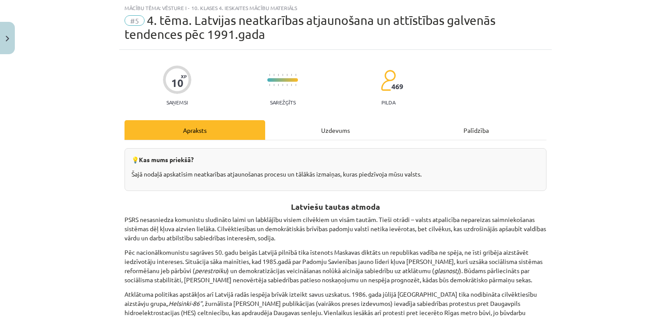
scroll to position [22, 0]
click at [314, 135] on div "Uzdevums" at bounding box center [335, 131] width 141 height 20
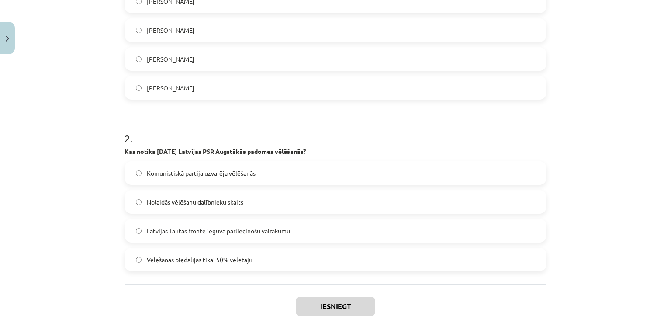
scroll to position [296, 0]
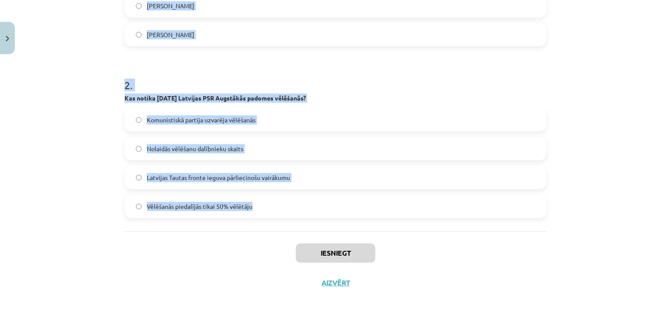
drag, startPoint x: 117, startPoint y: 196, endPoint x: 275, endPoint y: 219, distance: 159.3
click at [275, 219] on div "10 XP Saņemsi Sarežģīts 469 pilda Apraksts Uzdevums Palīdzība 1 . Kas par Padom…" at bounding box center [335, 36] width 432 height 521
copy form "Kas par Padomju Savienības līderi kļuva 1985. gadā? Ņikita Hruščovs Leonīds Bre…"
click at [203, 34] on label "Mihails Gorbačovs" at bounding box center [335, 35] width 420 height 22
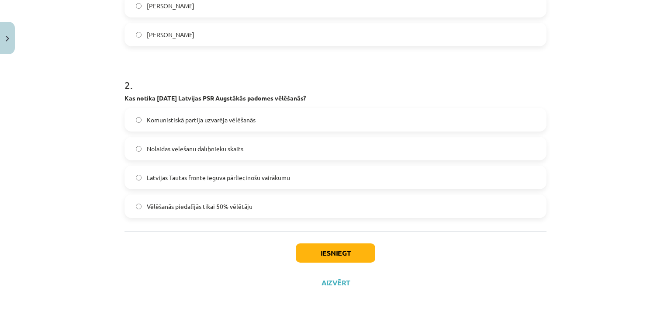
click at [191, 184] on label "Latvijas Tautas fronte ieguva pārliecinošu vairākumu" at bounding box center [335, 177] width 420 height 22
click at [310, 255] on button "Iesniegt" at bounding box center [335, 252] width 79 height 19
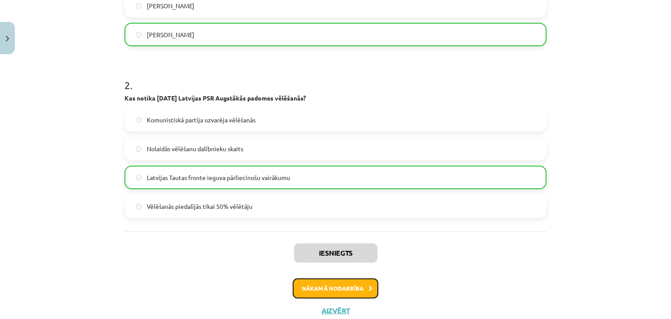
click at [341, 296] on button "Nākamā nodarbība" at bounding box center [336, 288] width 86 height 20
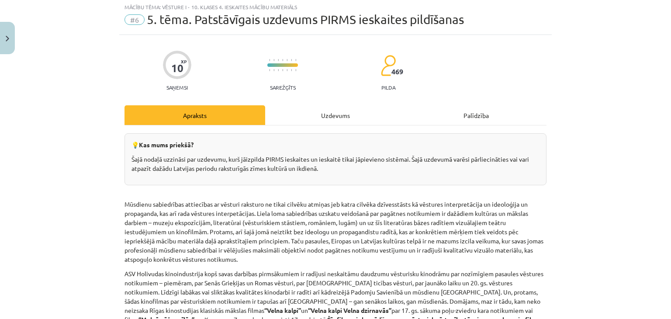
scroll to position [22, 0]
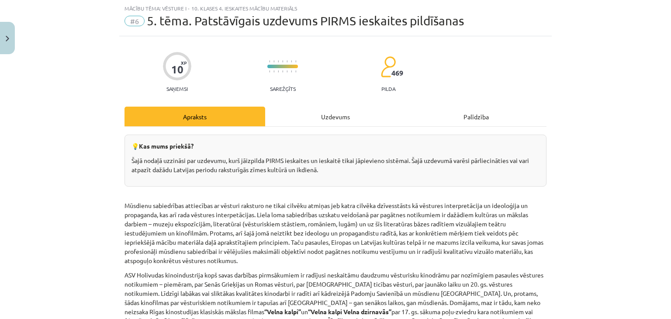
click at [300, 108] on div "Uzdevums" at bounding box center [335, 117] width 141 height 20
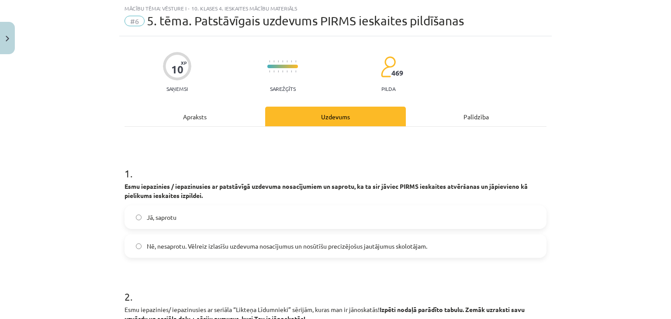
click at [209, 117] on div "Apraksts" at bounding box center [194, 117] width 141 height 20
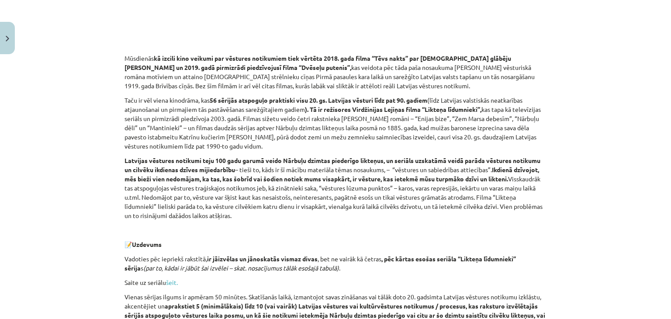
scroll to position [617, 0]
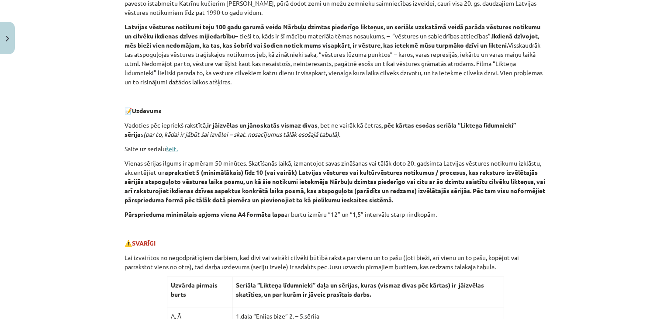
click at [169, 147] on link "šeit." at bounding box center [172, 149] width 12 height 8
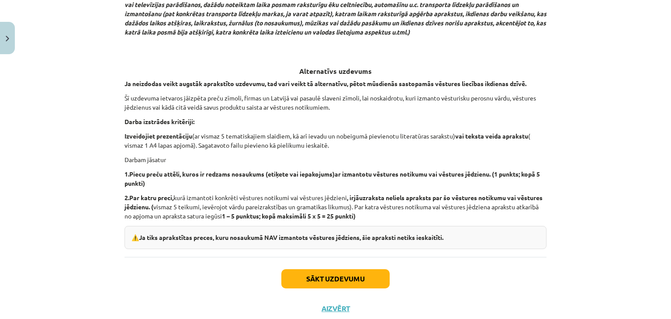
scroll to position [2060, 0]
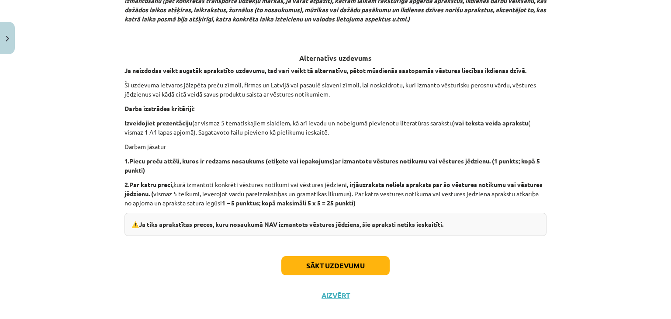
drag, startPoint x: 131, startPoint y: 54, endPoint x: 388, endPoint y: 191, distance: 290.9
copy div "Uzdevums Vadoties pēc iepriekš rakstītā, ir jāizvēlas un jānoskatās vismaz diva…"
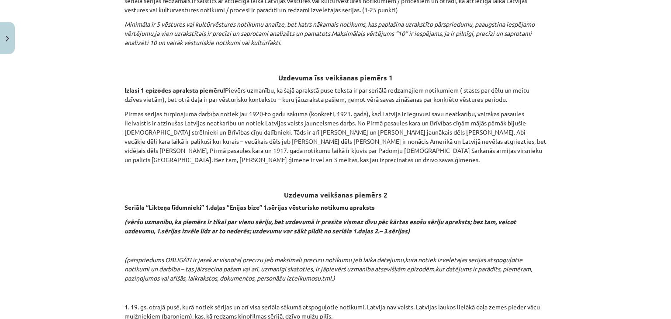
scroll to position [1223, 0]
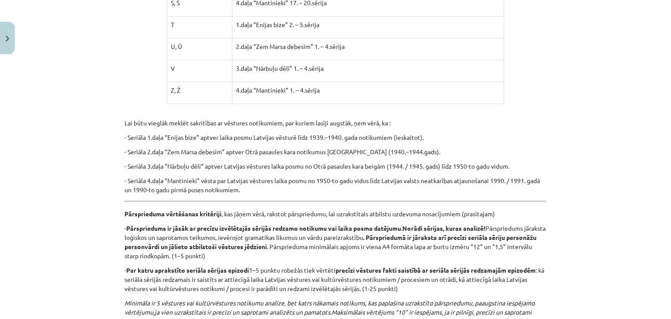
click at [625, 131] on div "Mācību tēma: Vēsture i - 10. klases 4. ieskaites mācību materiāls #6 ​5. tēma. …" at bounding box center [335, 159] width 671 height 319
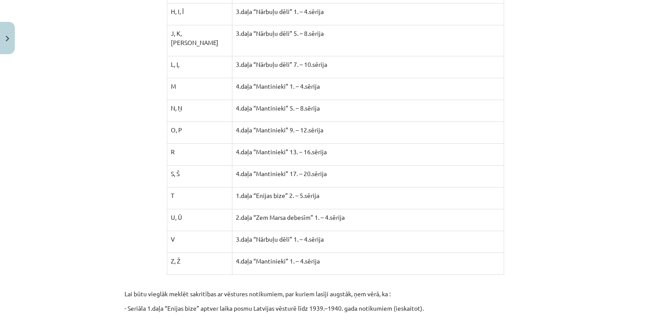
scroll to position [1044, 0]
